Goal: Information Seeking & Learning: Learn about a topic

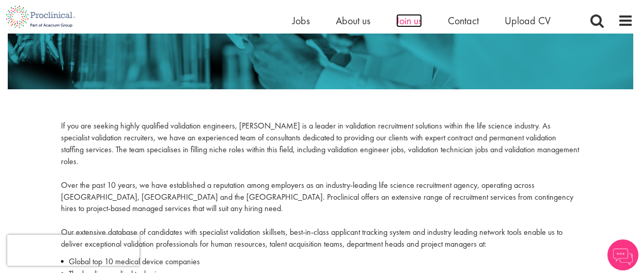
click at [409, 21] on span "Join us" at bounding box center [409, 20] width 26 height 13
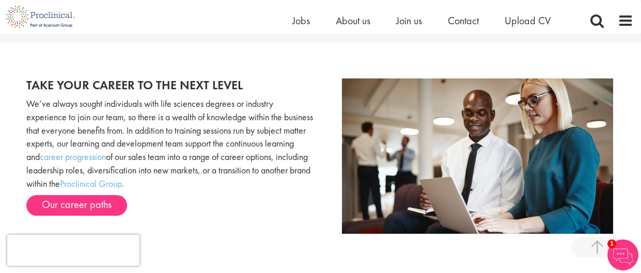
scroll to position [1014, 0]
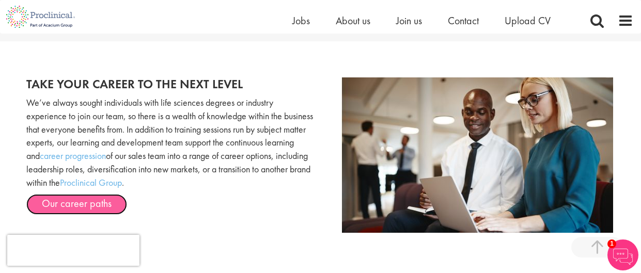
click at [57, 211] on link "Our career paths" at bounding box center [76, 204] width 101 height 21
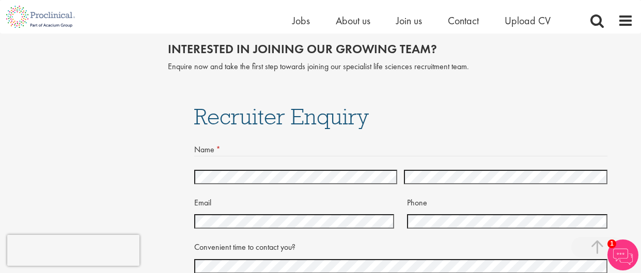
scroll to position [1844, 0]
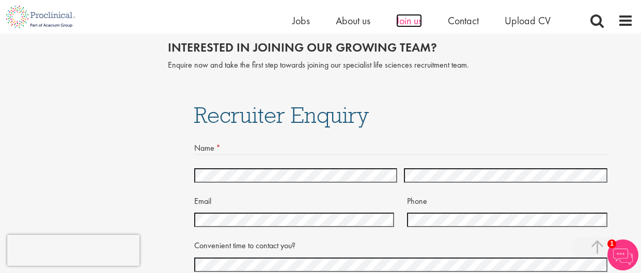
click at [406, 21] on span "Join us" at bounding box center [409, 20] width 26 height 13
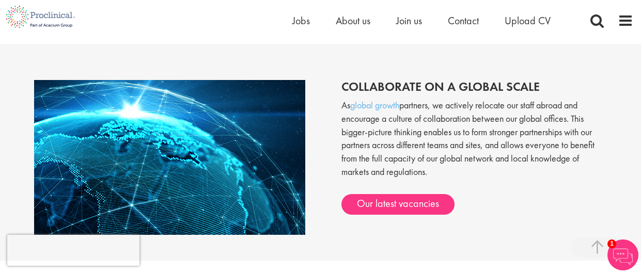
scroll to position [796, 0]
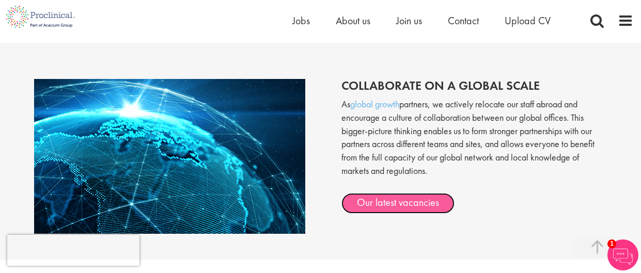
click at [398, 207] on link "Our latest vacancies" at bounding box center [397, 203] width 113 height 21
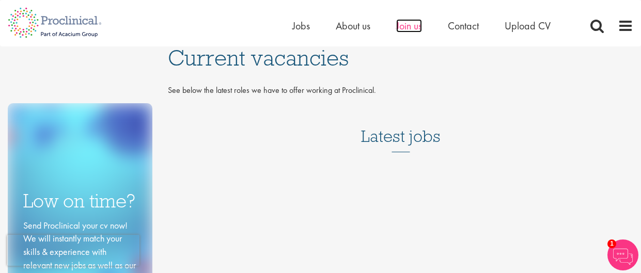
click at [414, 26] on span "Join us" at bounding box center [409, 25] width 26 height 13
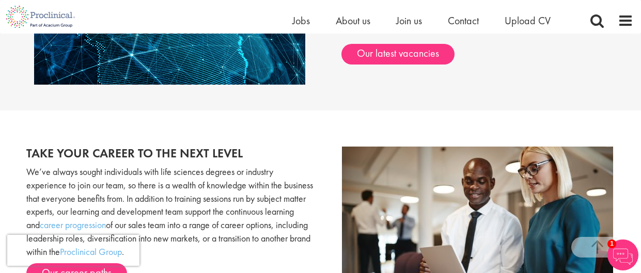
scroll to position [934, 0]
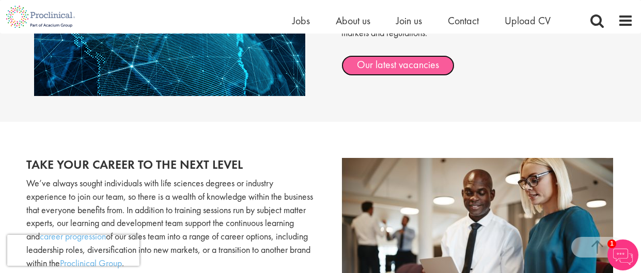
click at [397, 63] on link "Our latest vacancies" at bounding box center [397, 65] width 113 height 21
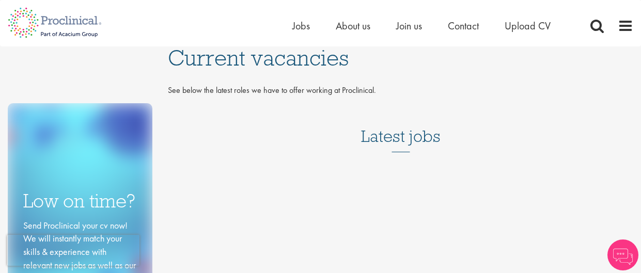
click at [254, 92] on p "See below the latest roles we have to offer working at Proclinical." at bounding box center [400, 91] width 465 height 12
click at [411, 25] on span "Join us" at bounding box center [409, 25] width 26 height 13
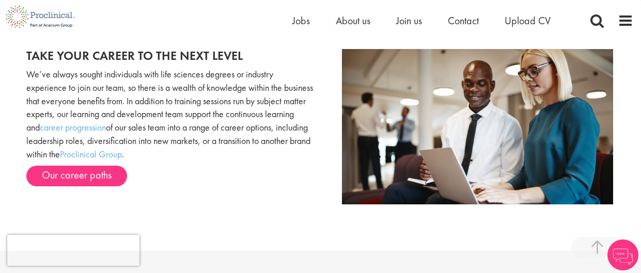
scroll to position [1045, 0]
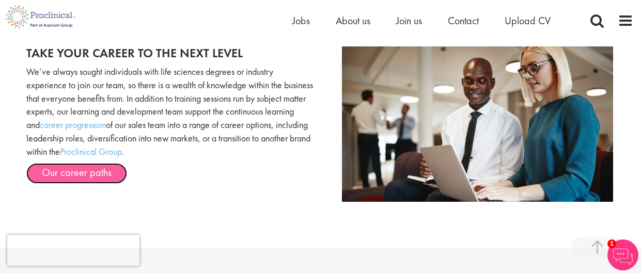
click at [64, 165] on link "Our career paths" at bounding box center [76, 173] width 101 height 21
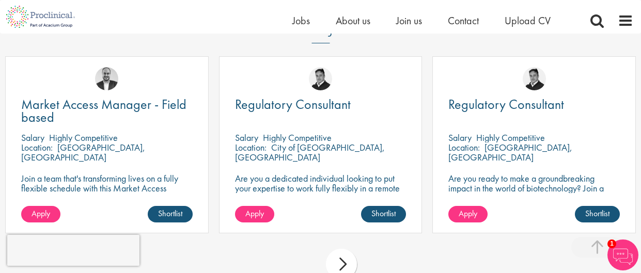
scroll to position [3092, 0]
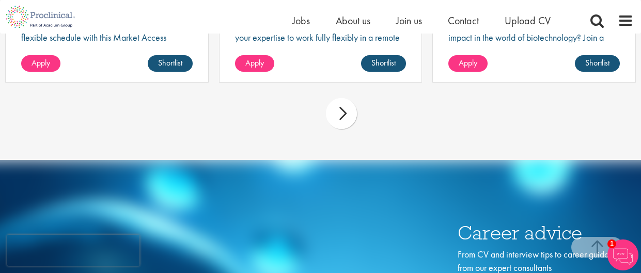
click at [351, 121] on div "next" at bounding box center [341, 113] width 31 height 31
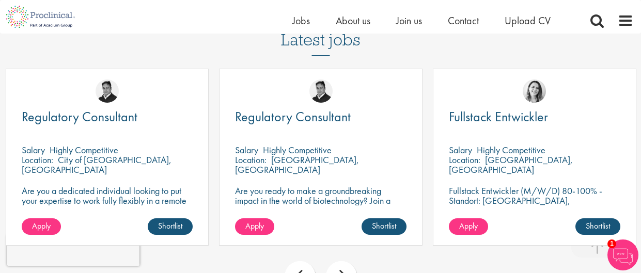
scroll to position [2930, 0]
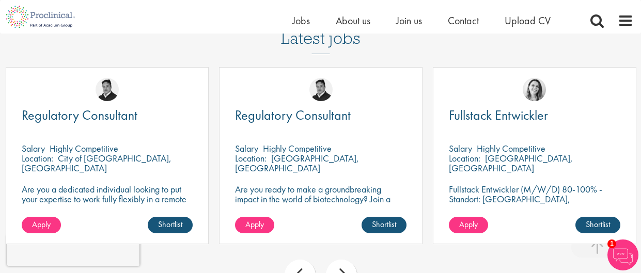
click at [339, 268] on div "next" at bounding box center [341, 275] width 31 height 31
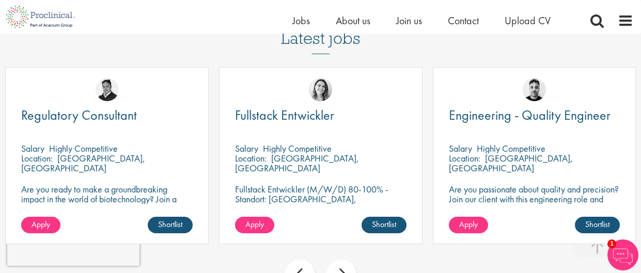
click at [339, 268] on div "next" at bounding box center [341, 275] width 31 height 31
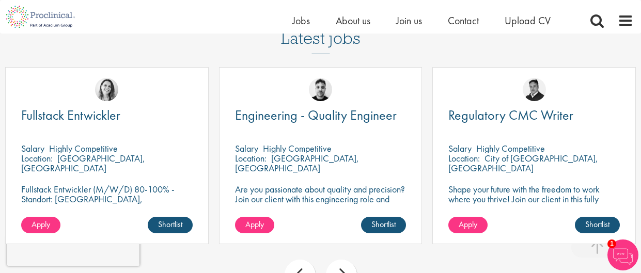
click at [339, 268] on div "next" at bounding box center [341, 275] width 31 height 31
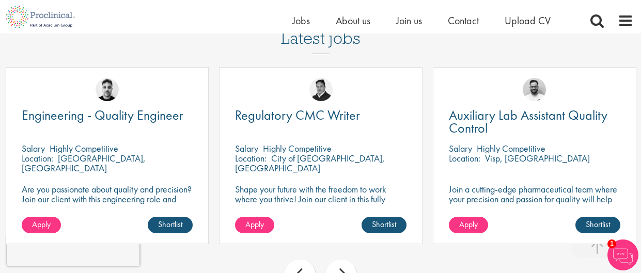
click at [339, 268] on div "next" at bounding box center [341, 275] width 31 height 31
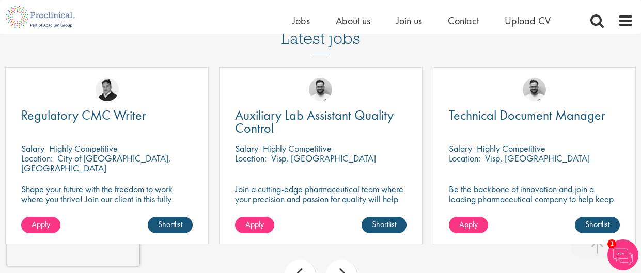
click at [339, 268] on div "next" at bounding box center [341, 275] width 31 height 31
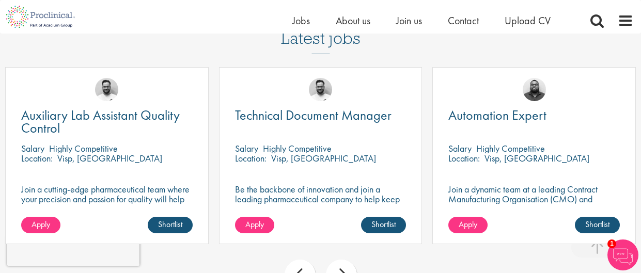
click at [339, 268] on div "next" at bounding box center [341, 275] width 31 height 31
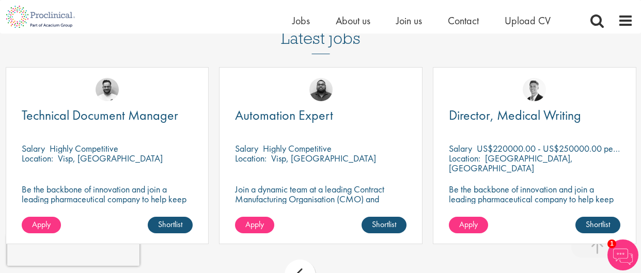
click at [339, 268] on div "prev next" at bounding box center [320, 276] width 641 height 45
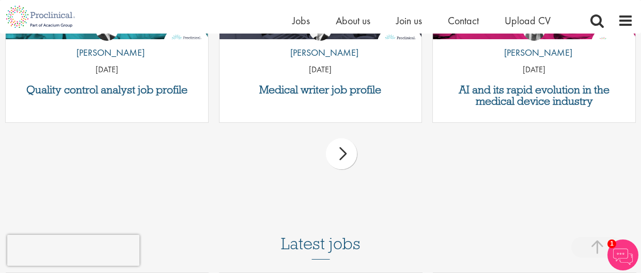
scroll to position [0, 0]
